Goal: Task Accomplishment & Management: Use online tool/utility

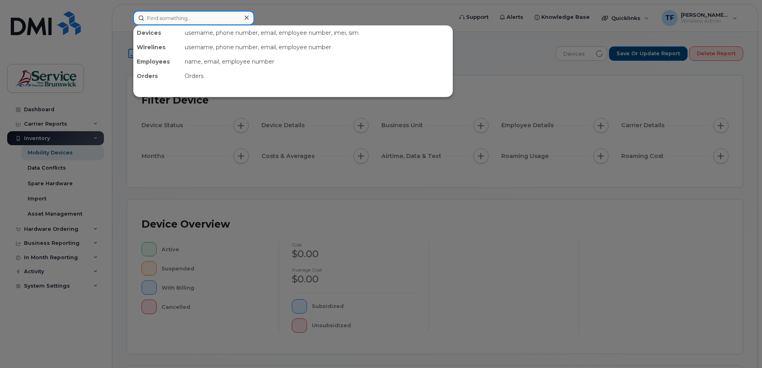
click at [170, 11] on input at bounding box center [193, 18] width 121 height 14
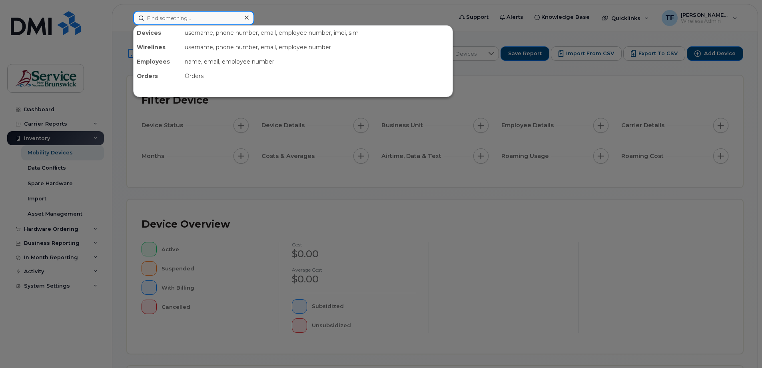
paste input "506 253-4035"
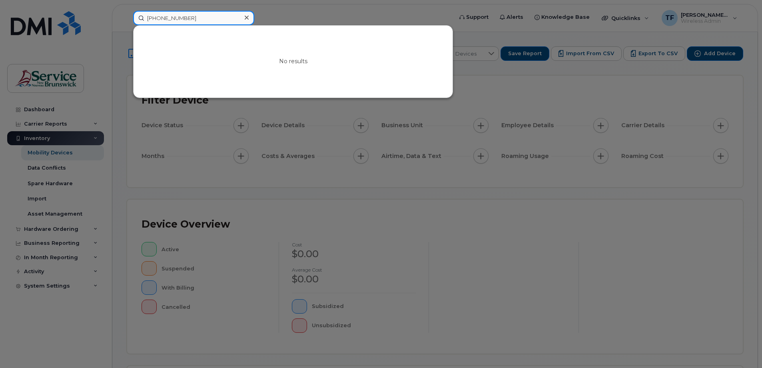
click at [173, 14] on input "506 253-4035" at bounding box center [193, 18] width 121 height 14
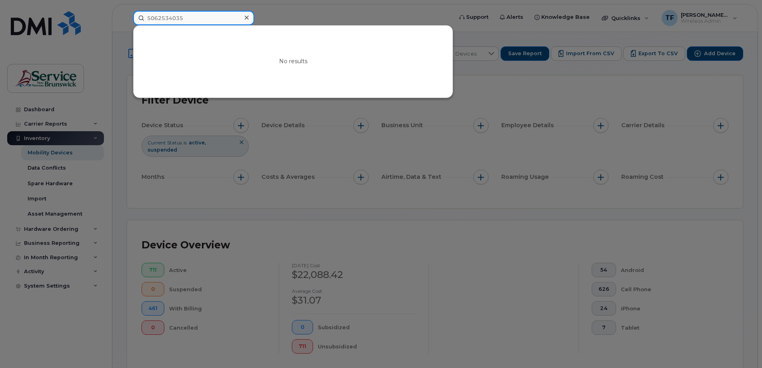
click at [170, 18] on input "5062534035" at bounding box center [193, 18] width 121 height 14
click at [281, 30] on div "No results" at bounding box center [293, 62] width 319 height 72
click at [175, 13] on input "5062534035" at bounding box center [193, 18] width 121 height 14
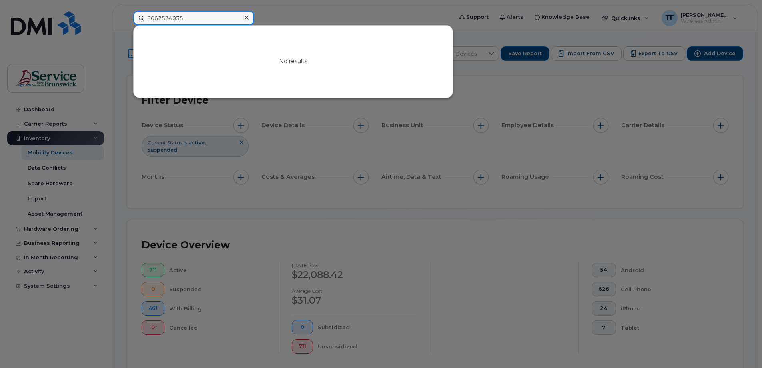
click at [205, 23] on input "5062534035" at bounding box center [193, 18] width 121 height 14
click at [169, 18] on input "5062534035" at bounding box center [193, 18] width 121 height 14
paste input "506-735-2202"
click at [174, 18] on input "506-735-2202" at bounding box center [193, 18] width 121 height 14
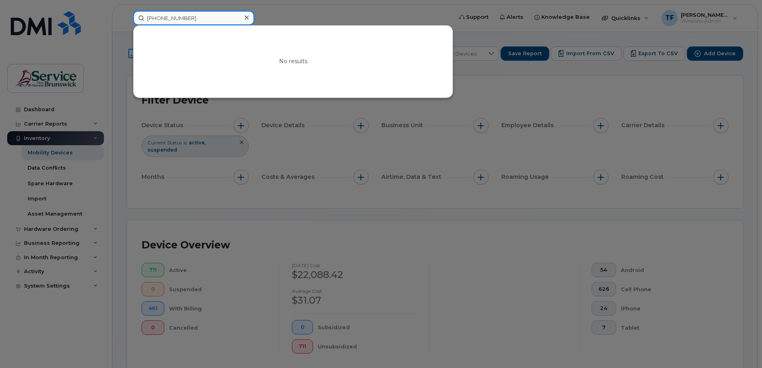
click at [174, 18] on input "506-735-2202" at bounding box center [193, 18] width 121 height 14
paste input "5068720863"
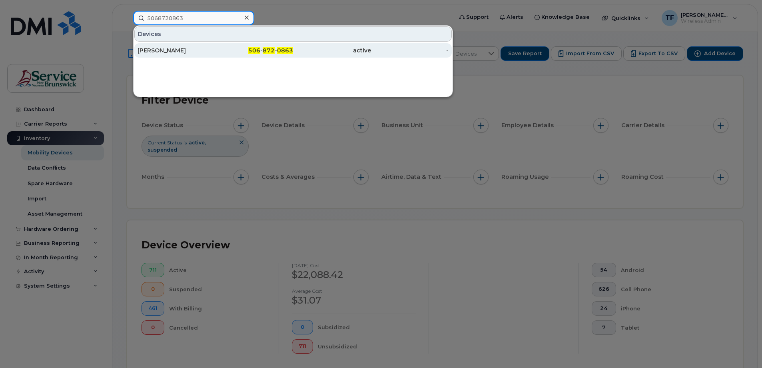
type input "5068720863"
click at [164, 50] on div "[PERSON_NAME]" at bounding box center [177, 50] width 78 height 8
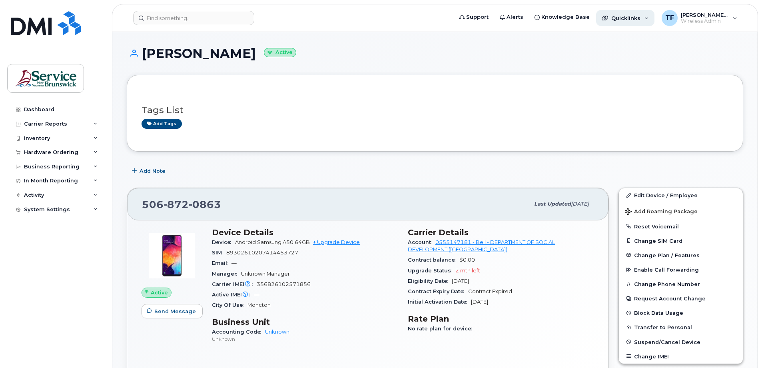
click at [645, 20] on div "Quicklinks" at bounding box center [625, 18] width 58 height 16
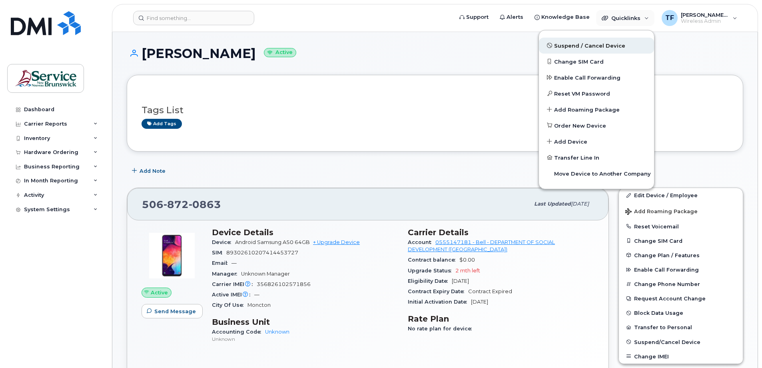
click at [590, 47] on span "Suspend / Cancel Device" at bounding box center [589, 46] width 71 height 8
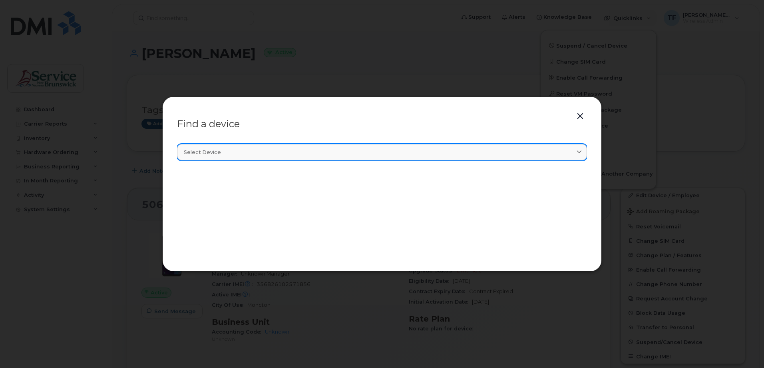
click at [579, 152] on icon at bounding box center [579, 152] width 5 height 5
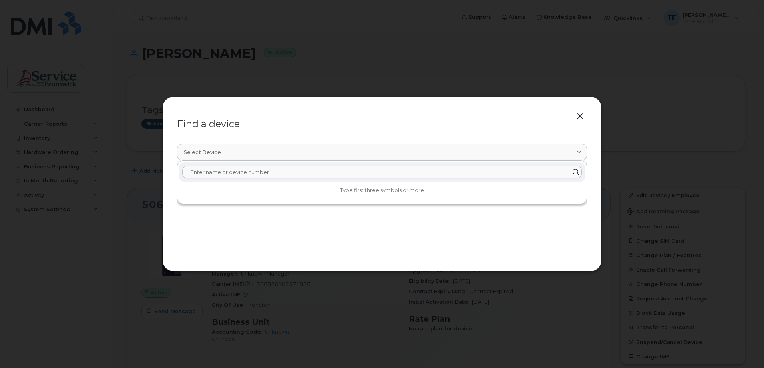
paste input "5068720863"
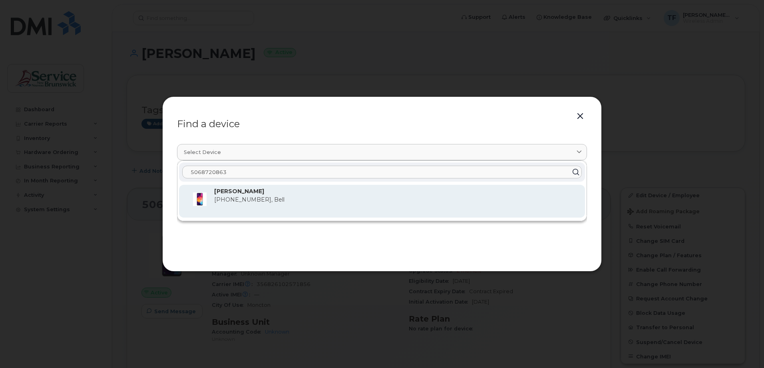
type input "5068720863"
click at [263, 199] on span "[PHONE_NUMBER], Bell" at bounding box center [249, 199] width 70 height 7
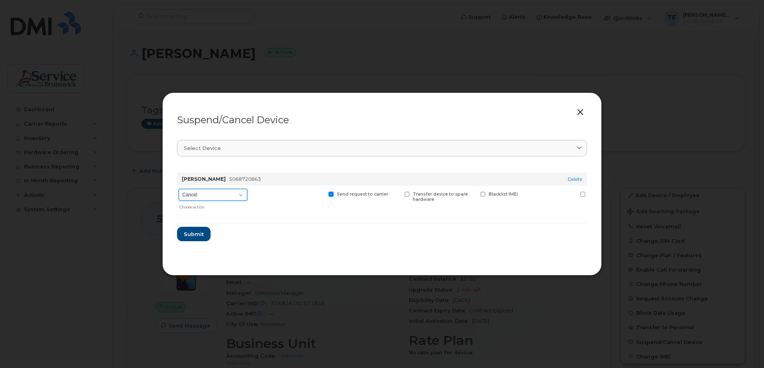
click at [242, 196] on select "Cancel Suspend - Extend Suspension Suspend - Reduced Rate Suspend - Full Rate S…" at bounding box center [213, 195] width 69 height 12
click at [243, 196] on select "Cancel Suspend - Extend Suspension Suspend - Reduced Rate Suspend - Full Rate S…" at bounding box center [213, 195] width 69 height 12
click at [195, 194] on select "Cancel Suspend - Extend Suspension Suspend - Reduced Rate Suspend - Full Rate S…" at bounding box center [213, 195] width 69 height 12
click at [195, 237] on span "Submit" at bounding box center [194, 234] width 20 height 8
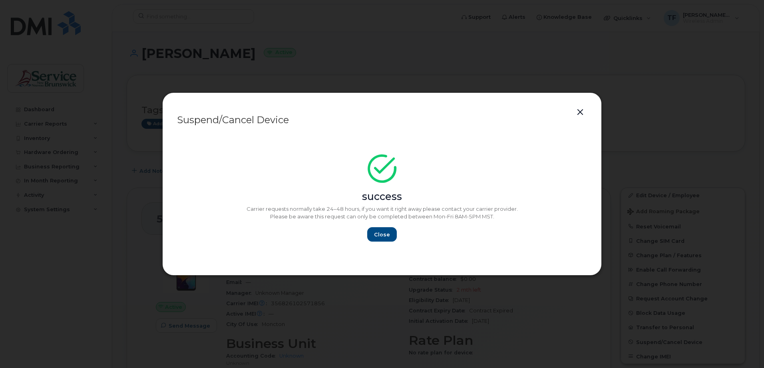
click at [580, 116] on button "button" at bounding box center [581, 112] width 12 height 11
